Goal: Obtain resource: Download file/media

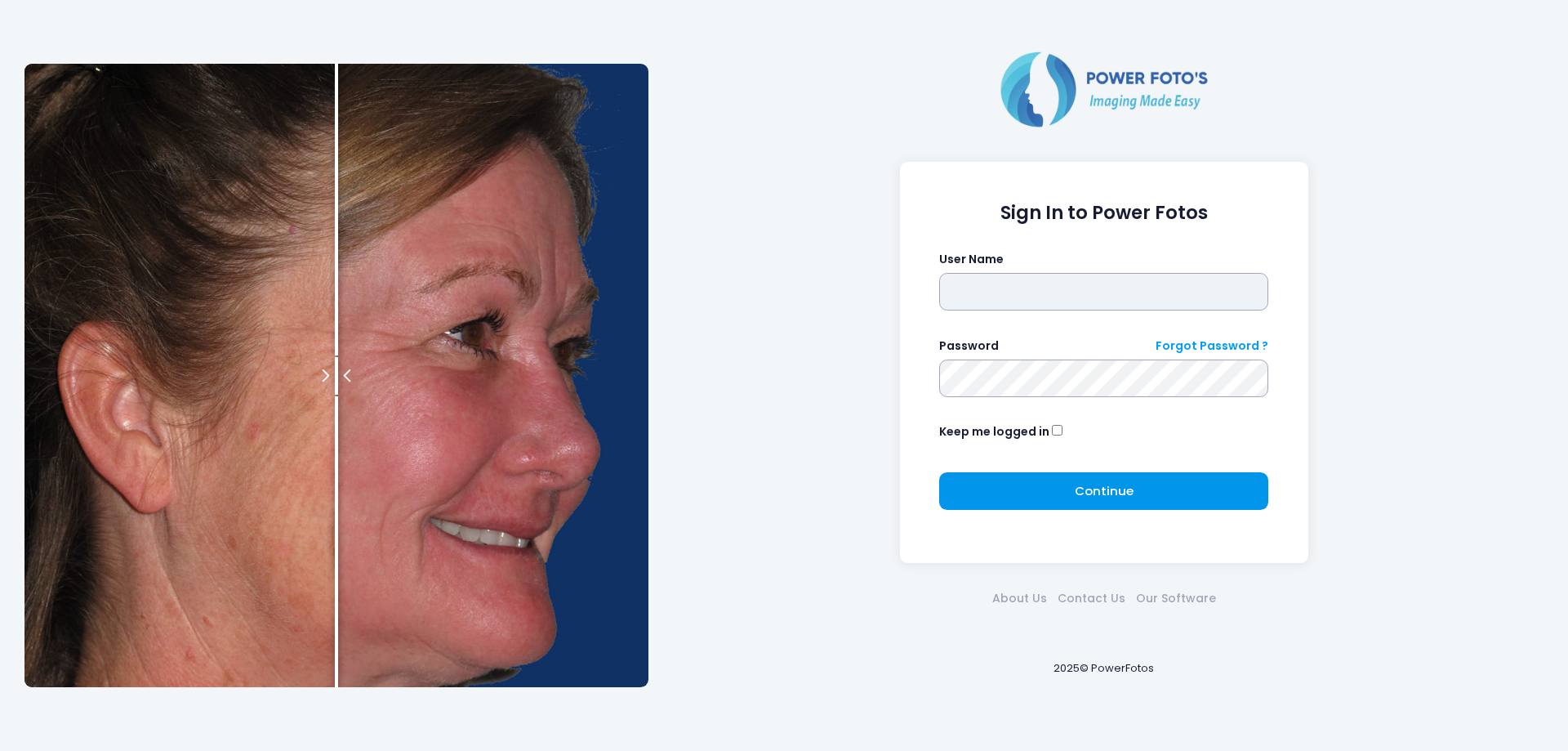
type input "*******"
click at [1120, 487] on span "Continue" at bounding box center [1105, 491] width 59 height 17
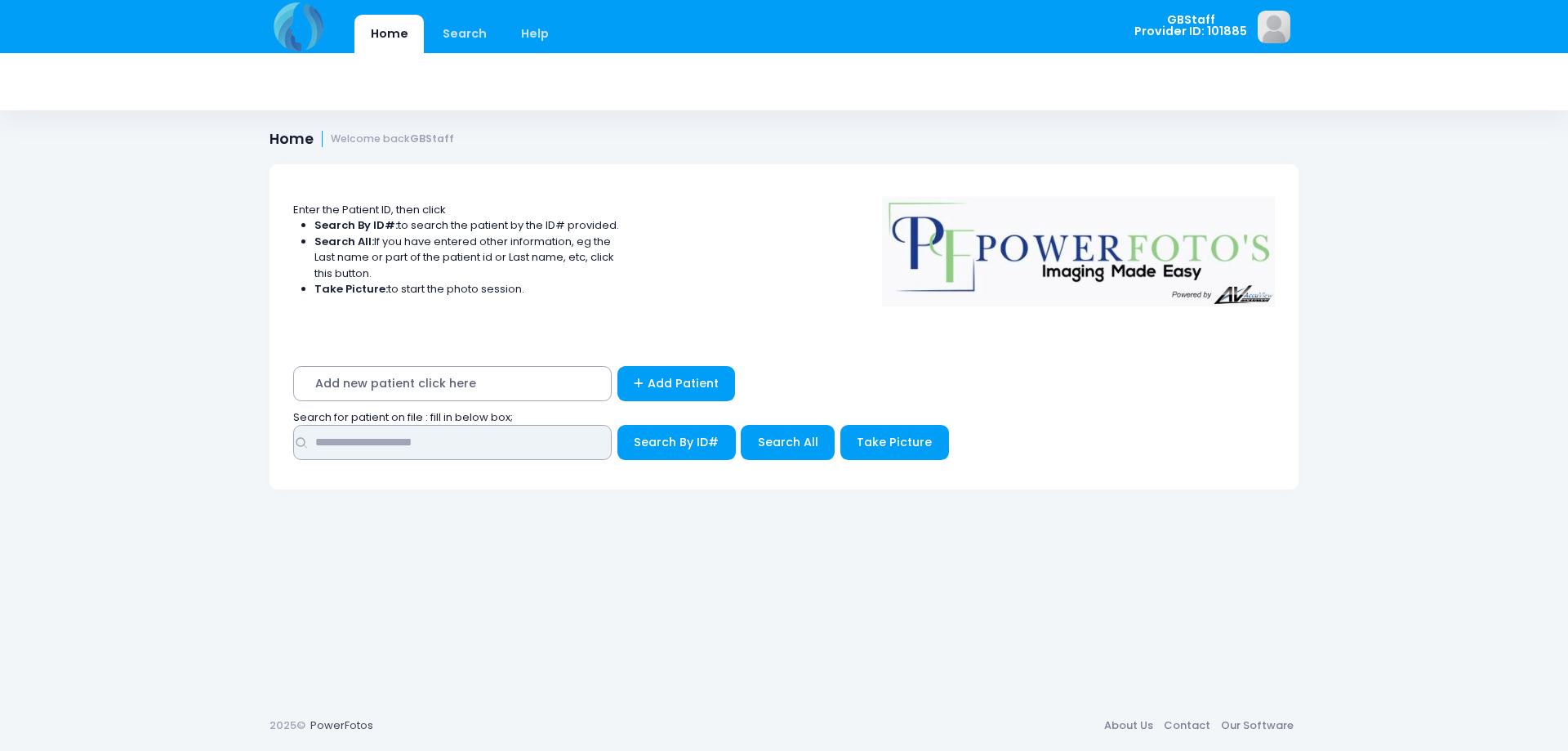
click at [356, 442] on input "text" at bounding box center [452, 442] width 319 height 36
type input "*****"
drag, startPoint x: 711, startPoint y: 442, endPoint x: 862, endPoint y: 511, distance: 166.0
click at [711, 441] on span "Search By ID#" at bounding box center [676, 441] width 85 height 16
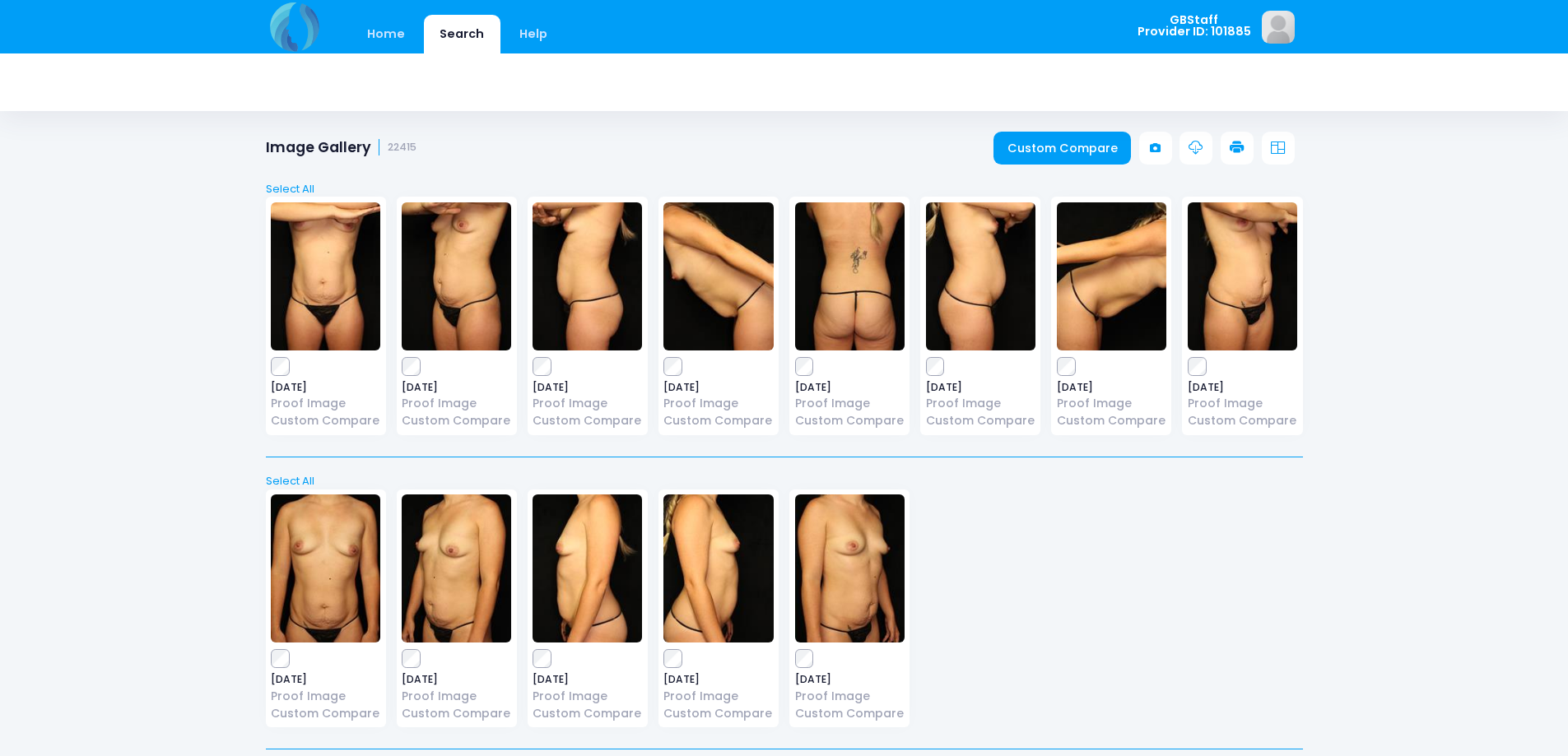
click at [1234, 152] on icon at bounding box center [1237, 147] width 14 height 14
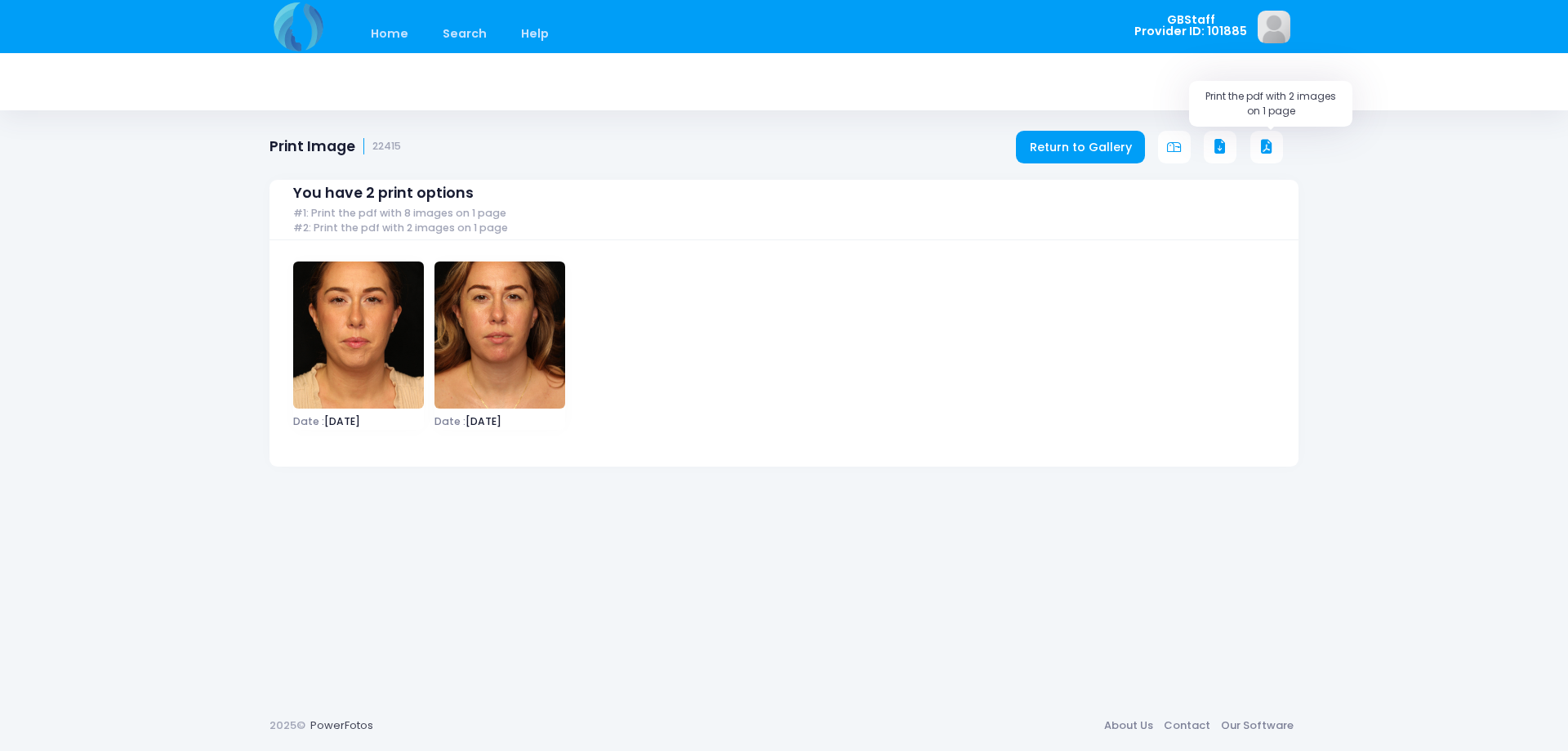
click at [1260, 145] on icon at bounding box center [1266, 146] width 14 height 14
click at [1128, 148] on link "Return to Gallery" at bounding box center [1080, 147] width 129 height 33
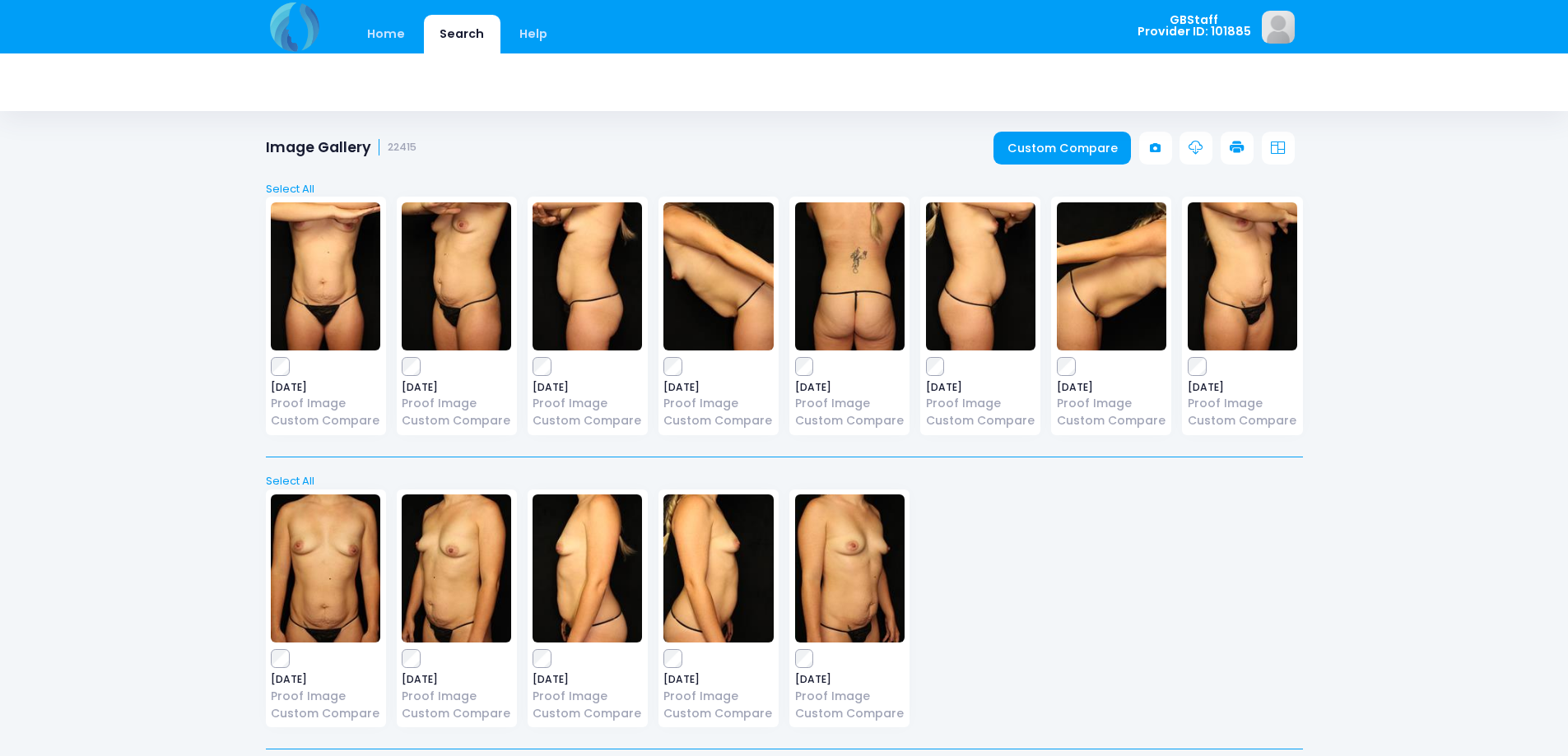
click at [1244, 146] on link at bounding box center [1237, 148] width 33 height 33
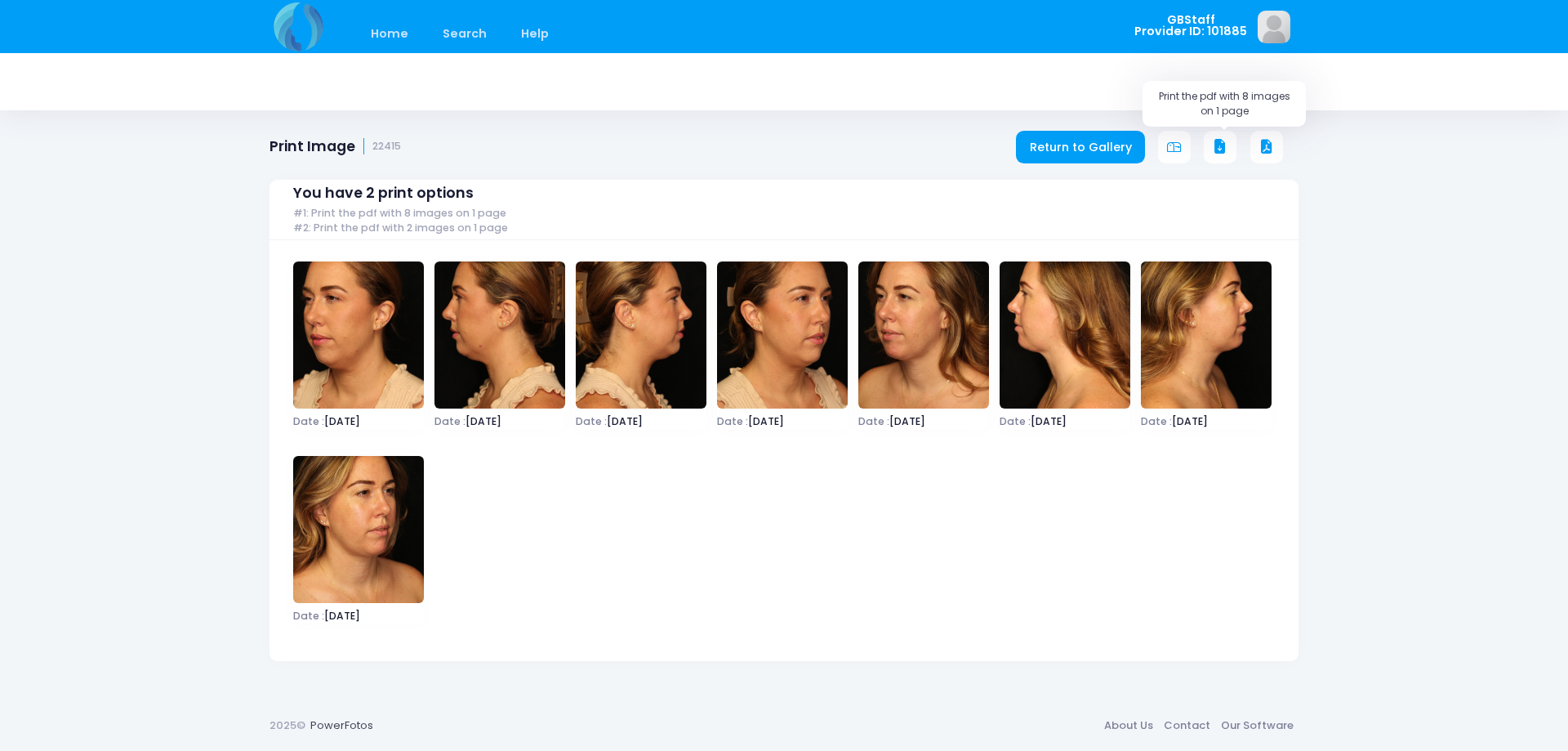
click at [1226, 141] on icon at bounding box center [1220, 146] width 14 height 14
